Goal: Information Seeking & Learning: Find specific fact

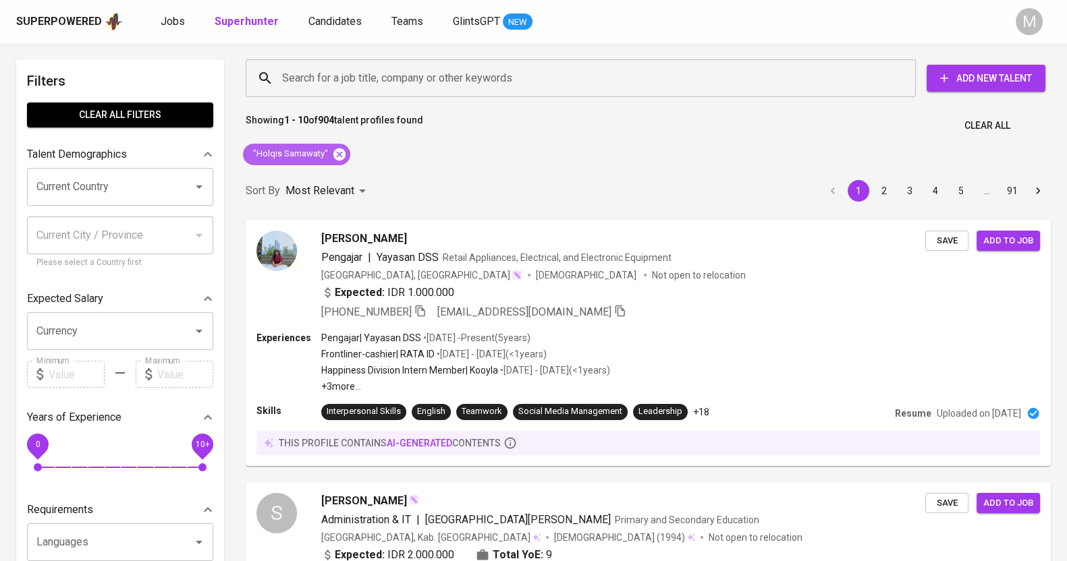
click at [340, 148] on icon at bounding box center [339, 154] width 12 height 12
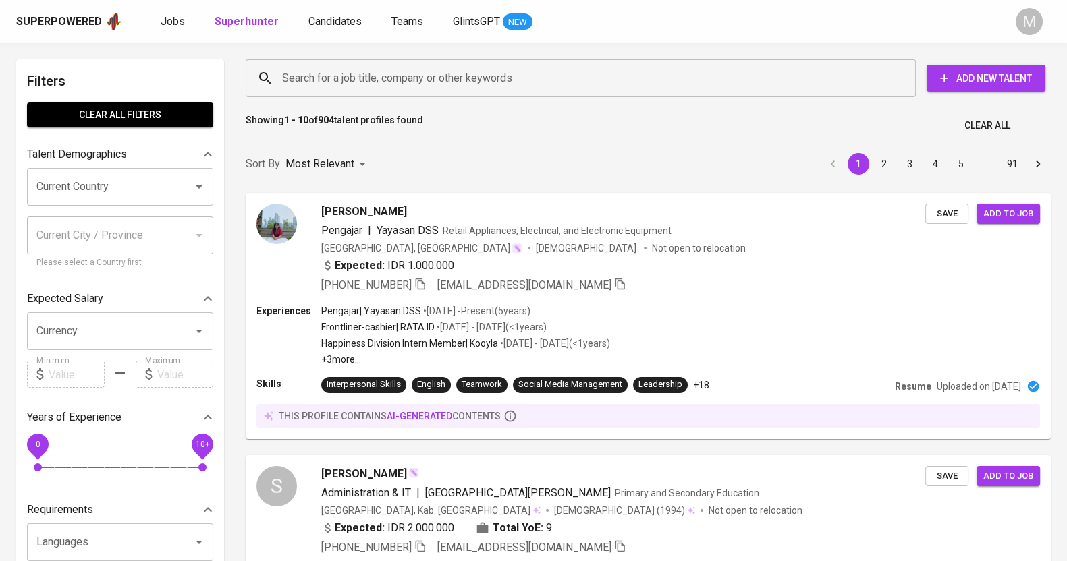
click at [307, 79] on input "Search for a job title, company or other keywords" at bounding box center [584, 78] width 611 height 26
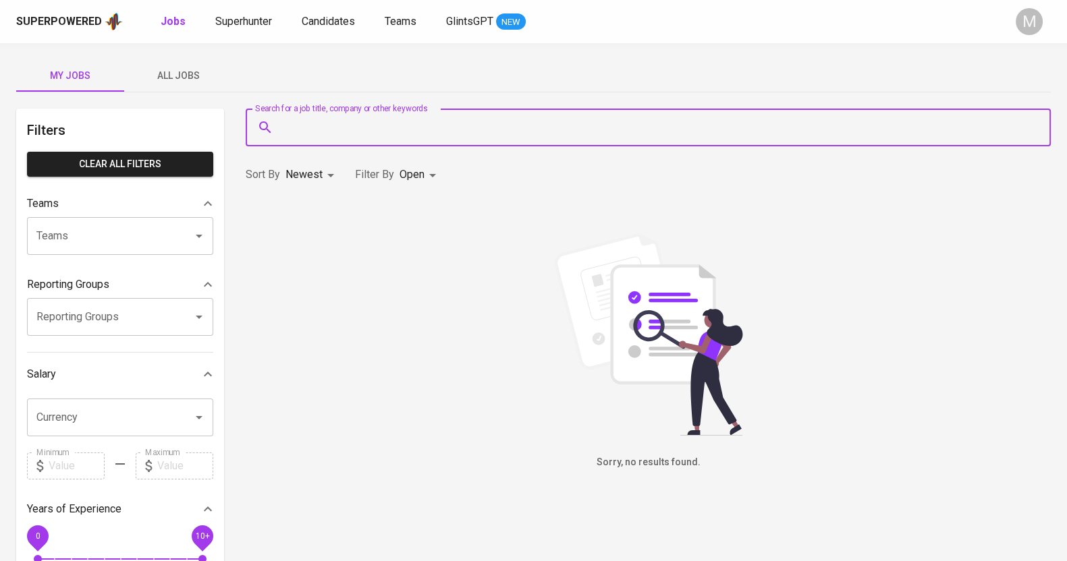
click at [347, 130] on input "Search for a job title, company or other keywords" at bounding box center [651, 128] width 745 height 26
type input ""[PERSON_NAME]""
click at [223, 15] on span "Superhunter" at bounding box center [243, 21] width 57 height 13
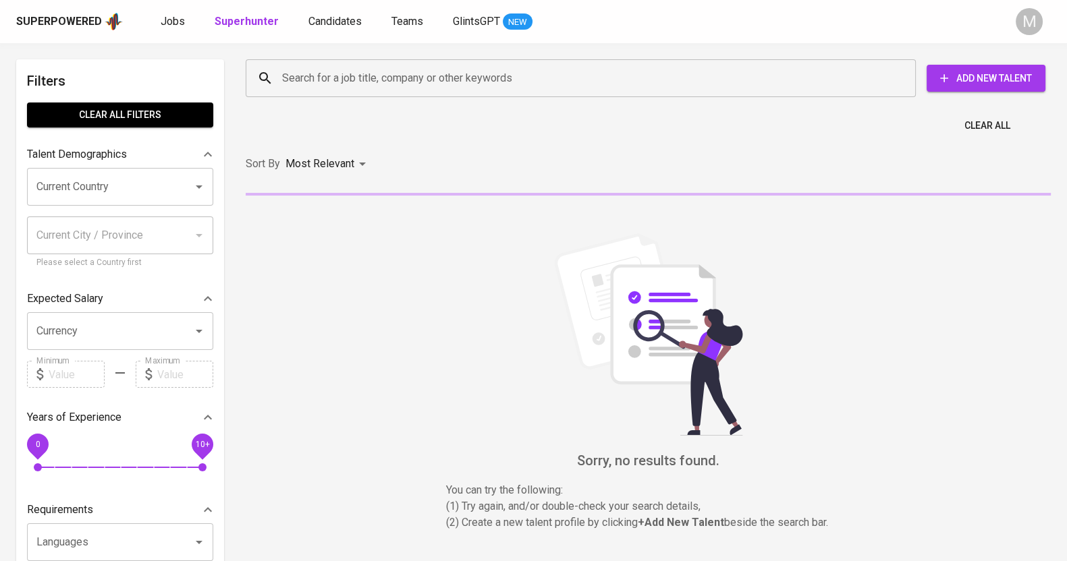
click at [377, 87] on input "Search for a job title, company or other keywords" at bounding box center [584, 78] width 611 height 26
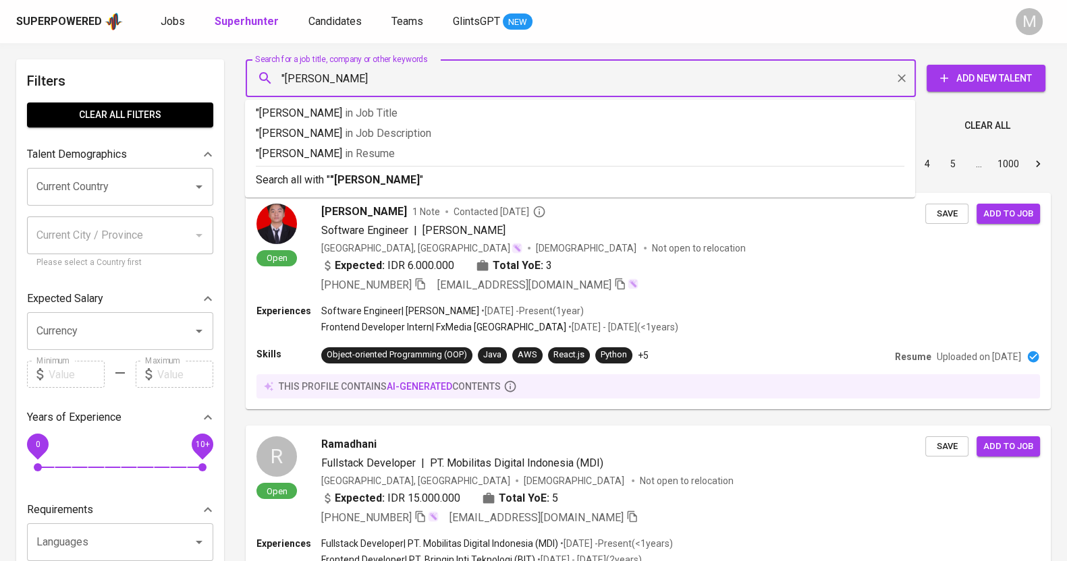
type input ""[PERSON_NAME]""
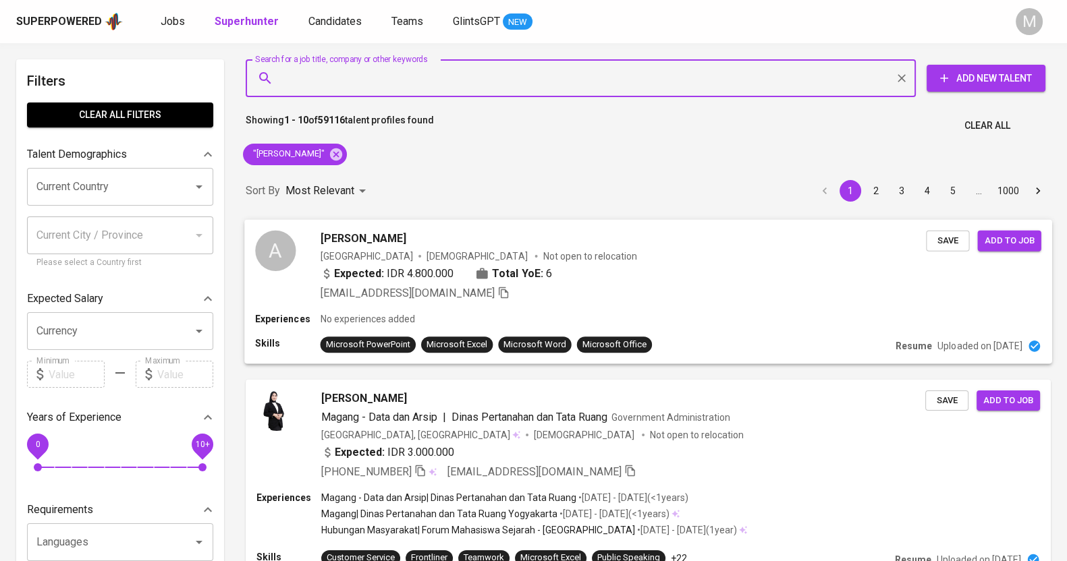
click at [590, 283] on div "Expected: IDR 4.800.000 Total YoE: 6" at bounding box center [623, 275] width 606 height 20
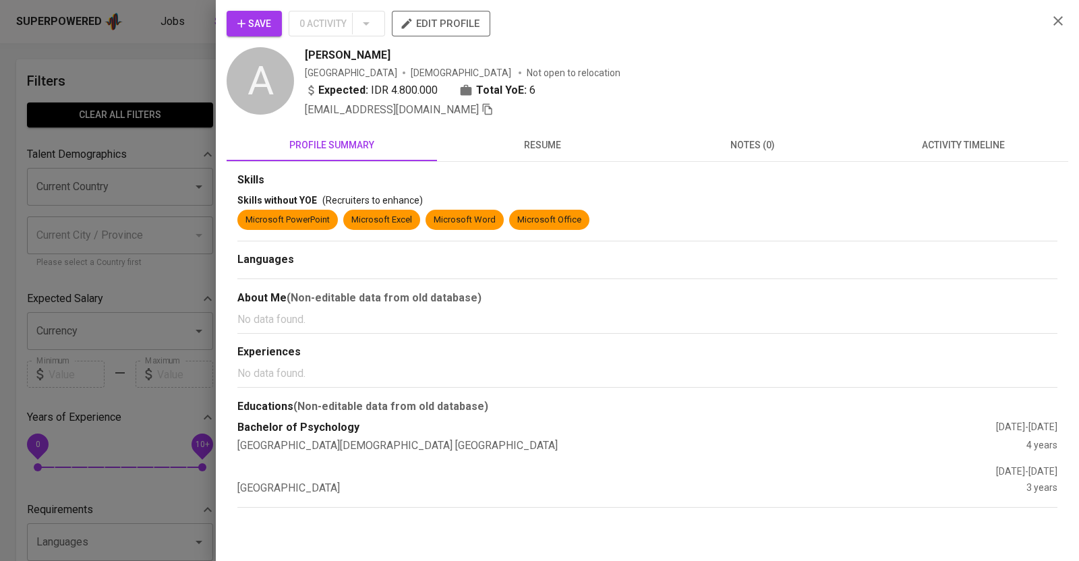
click at [547, 144] on span "resume" at bounding box center [542, 145] width 194 height 17
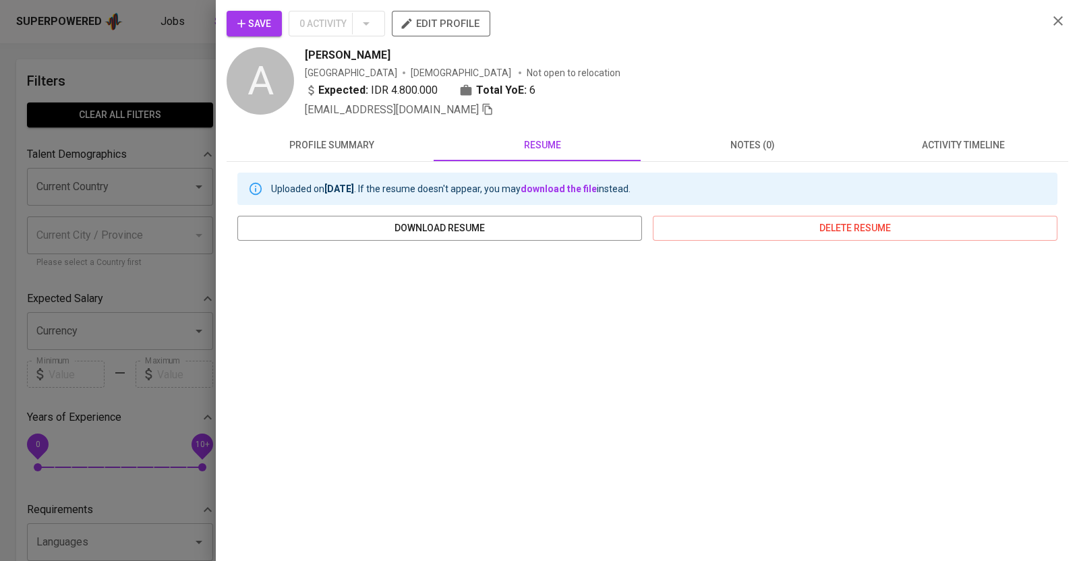
click at [159, 71] on div at bounding box center [539, 280] width 1079 height 561
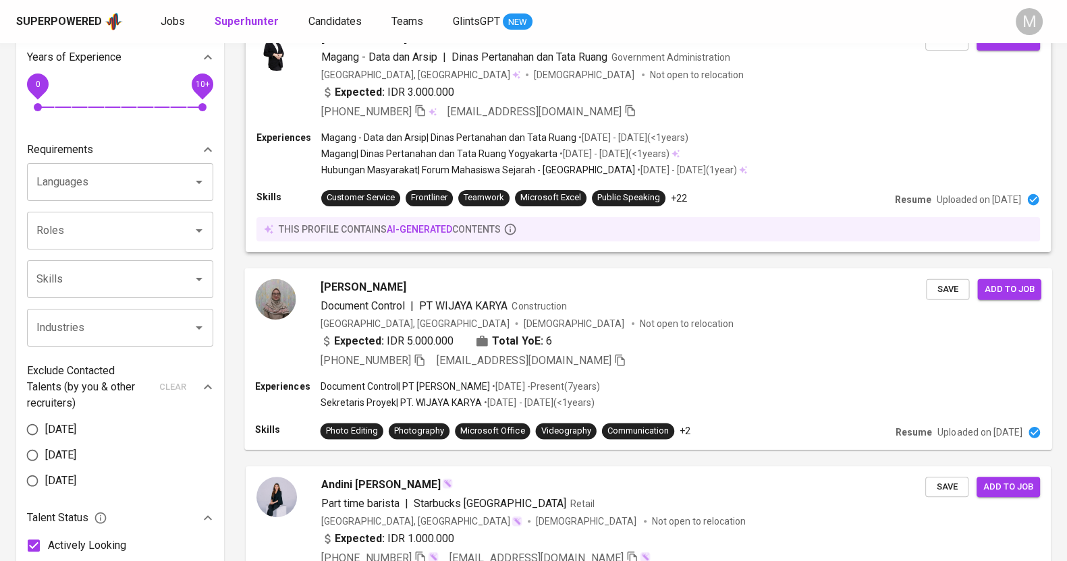
scroll to position [590, 0]
